Goal: Information Seeking & Learning: Learn about a topic

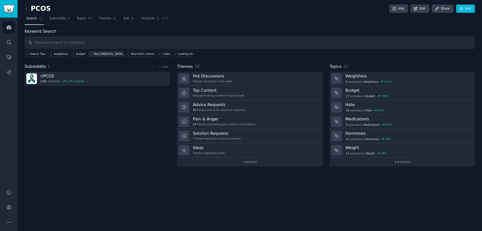
click at [100, 53] on div "Best [MEDICAL_DATA]" at bounding box center [108, 54] width 29 height 4
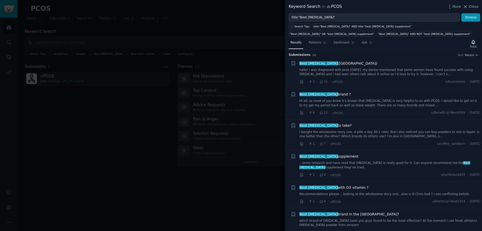
click at [391, 75] on link "hello! i was diagnosed with pcos [DATE]. my doctor mentioned that some women ha…" at bounding box center [389, 72] width 181 height 9
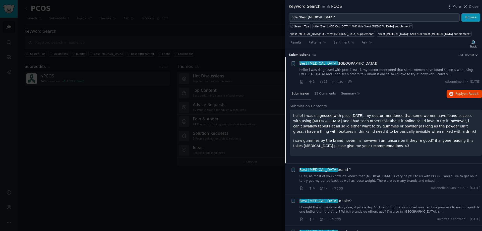
scroll to position [8, 0]
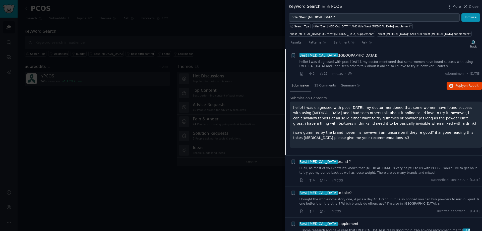
click at [453, 61] on link "hello! i was diagnosed with pcos [DATE]. my doctor mentioned that some women ha…" at bounding box center [389, 64] width 181 height 9
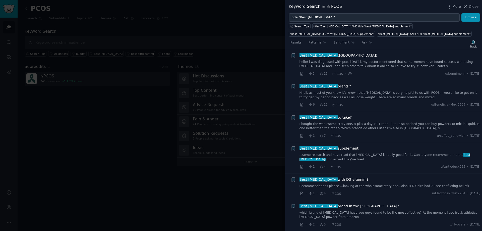
click at [453, 61] on link "hello! i was diagnosed with pcos [DATE]. my doctor mentioned that some women ha…" at bounding box center [389, 64] width 181 height 9
